Goal: Task Accomplishment & Management: Use online tool/utility

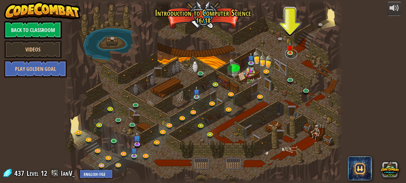
click at [295, 54] on link at bounding box center [291, 53] width 12 height 9
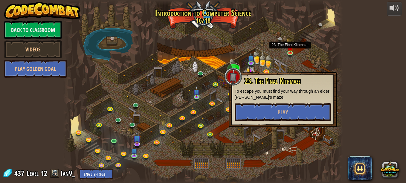
click at [291, 51] on img at bounding box center [289, 47] width 7 height 11
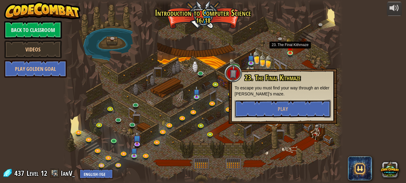
click at [291, 105] on button "Play" at bounding box center [282, 109] width 96 height 18
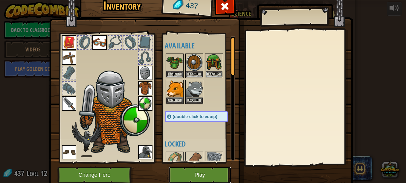
click at [205, 179] on button "Play" at bounding box center [199, 175] width 62 height 16
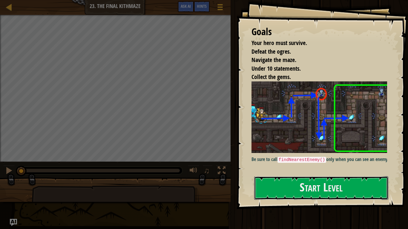
click at [332, 182] on button "Start Level" at bounding box center [321, 189] width 134 height 24
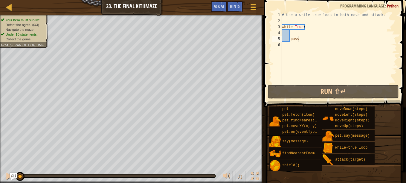
click at [233, 5] on span "Hints" at bounding box center [235, 6] width 10 height 6
